Goal: Information Seeking & Learning: Learn about a topic

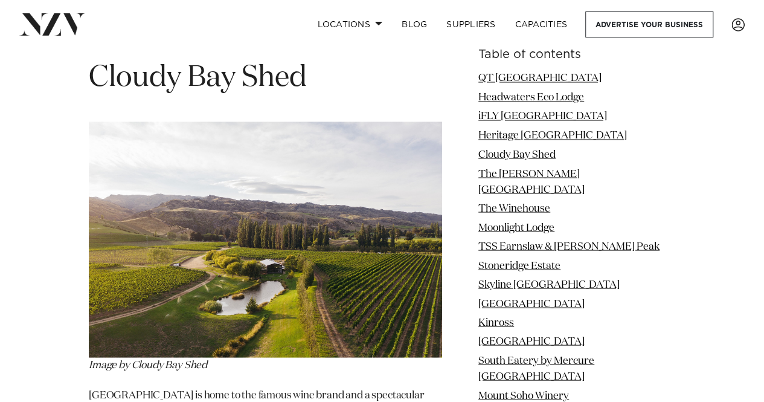
scroll to position [3288, 0]
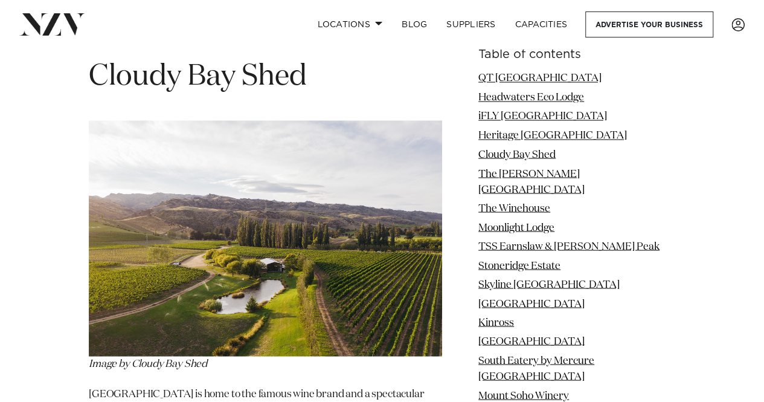
copy p "[PERSON_NAME]"
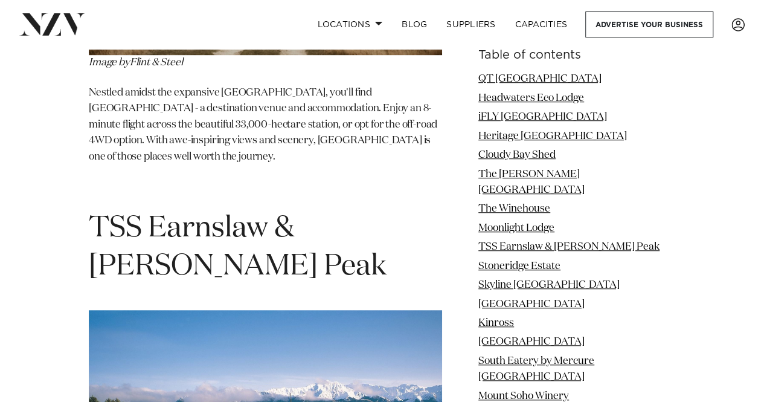
scroll to position [4965, 0]
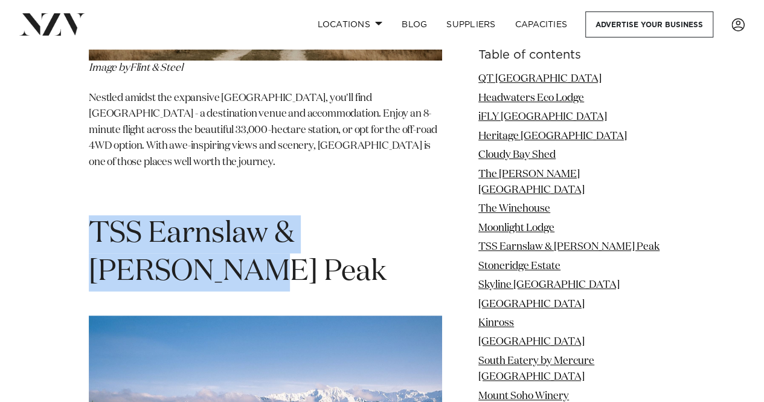
drag, startPoint x: 89, startPoint y: 82, endPoint x: 167, endPoint y: 126, distance: 89.3
click at [167, 215] on h1 "TSS Earnslaw & [PERSON_NAME] Peak" at bounding box center [265, 253] width 353 height 76
copy h1 "TSS Earnslaw & [PERSON_NAME] Peak"
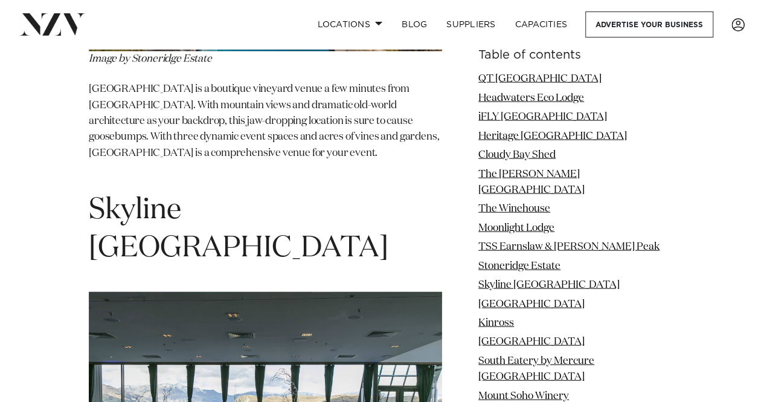
scroll to position [5906, 0]
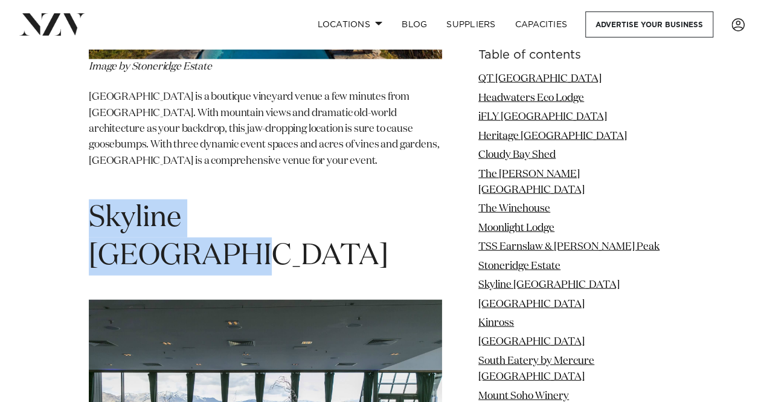
drag, startPoint x: 93, startPoint y: 65, endPoint x: 351, endPoint y: 69, distance: 258.5
click at [351, 203] on span "Skyline [GEOGRAPHIC_DATA]" at bounding box center [238, 236] width 299 height 67
copy span "Skyline [GEOGRAPHIC_DATA]"
